Goal: Information Seeking & Learning: Check status

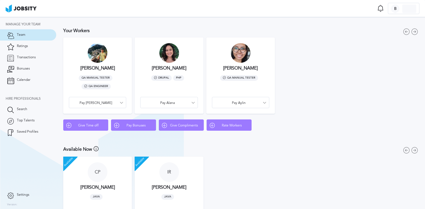
click at [99, 59] on div at bounding box center [98, 53] width 20 height 20
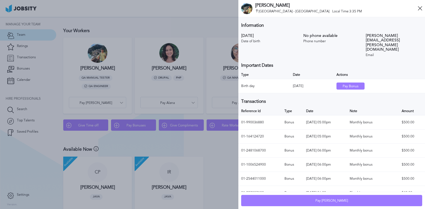
click at [417, 8] on div "[PERSON_NAME] [PERSON_NAME] - [GEOGRAPHIC_DATA] Local Time: 3:35 PM" at bounding box center [332, 8] width 187 height 17
click at [419, 8] on icon at bounding box center [420, 8] width 5 height 5
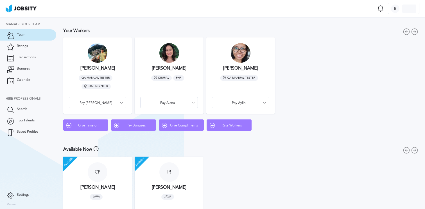
click at [169, 54] on div at bounding box center [170, 53] width 20 height 20
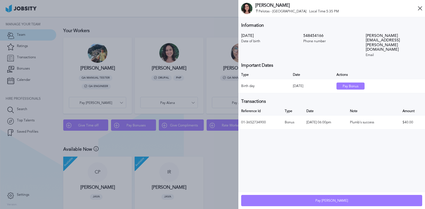
click at [420, 10] on icon at bounding box center [420, 8] width 5 height 5
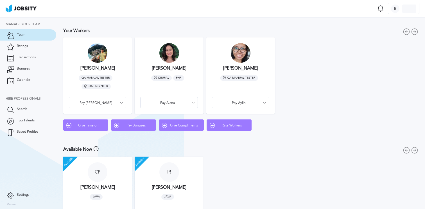
click at [241, 57] on div at bounding box center [241, 53] width 20 height 20
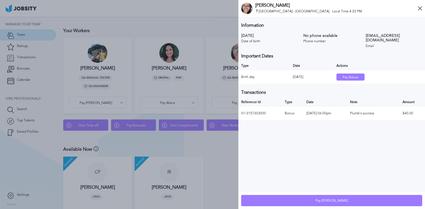
click at [420, 10] on icon at bounding box center [420, 8] width 5 height 5
